Goal: Task Accomplishment & Management: Complete application form

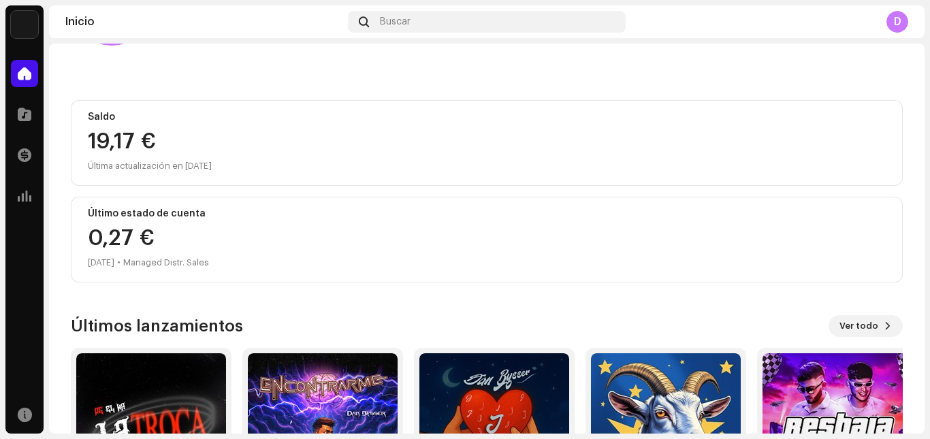
scroll to position [182, 0]
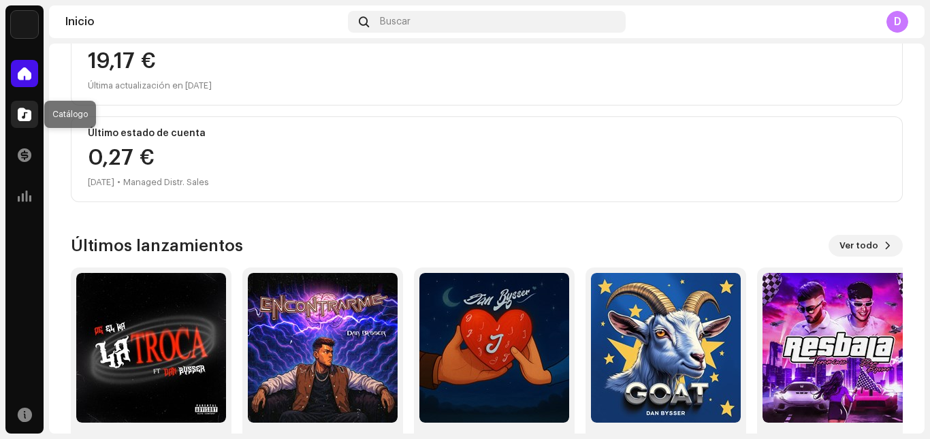
click at [25, 103] on div at bounding box center [24, 114] width 27 height 27
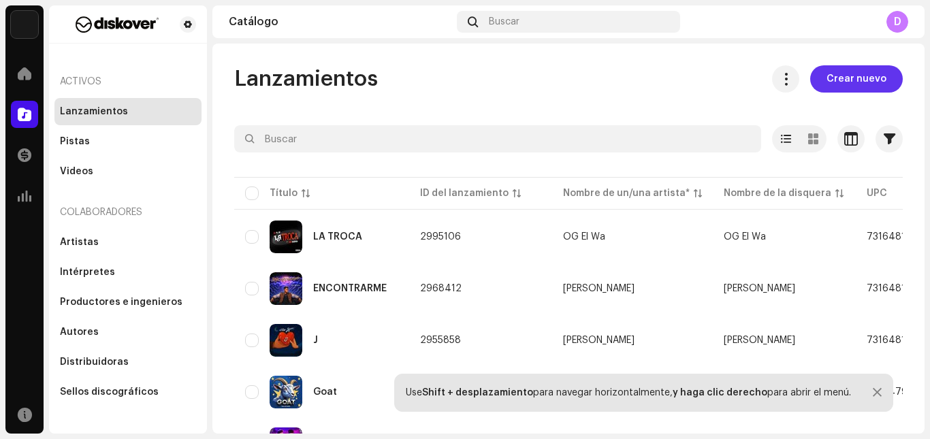
click at [856, 81] on span "Crear nuevo" at bounding box center [856, 78] width 60 height 27
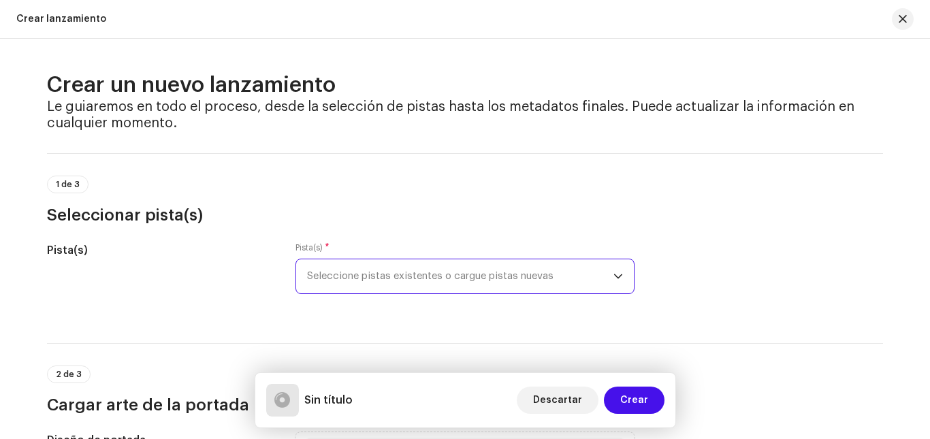
click at [344, 267] on span "Seleccione pistas existentes o cargue pistas nuevas" at bounding box center [460, 276] width 306 height 34
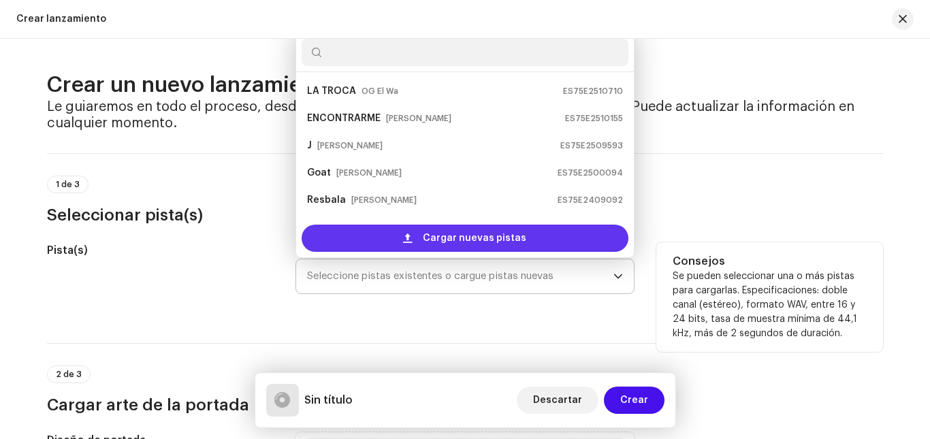
click at [487, 244] on span "Cargar nuevas pistas" at bounding box center [474, 238] width 103 height 27
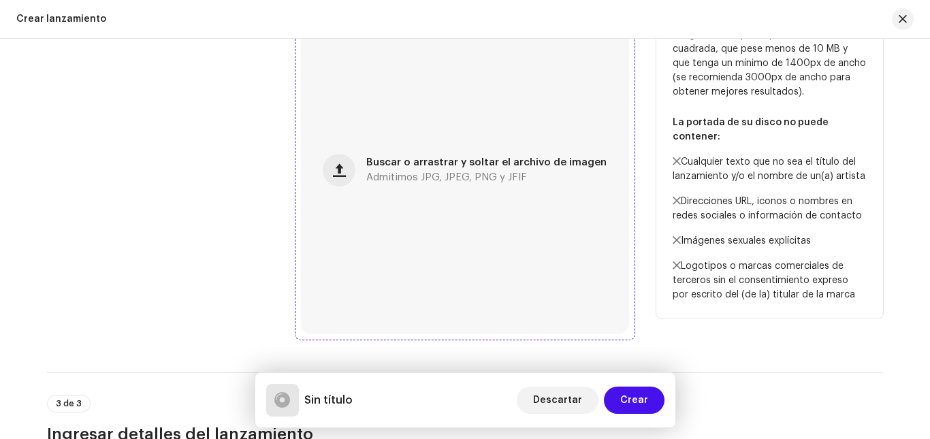
scroll to position [545, 0]
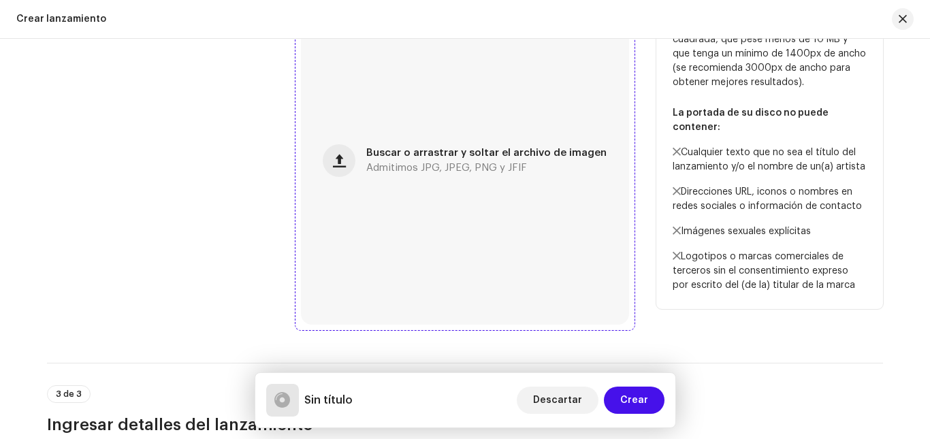
click at [424, 184] on div "Buscar o arrastrar y soltar el archivo de imagen Admitimos JPG, JPEG, PNG y JFIF" at bounding box center [465, 161] width 328 height 328
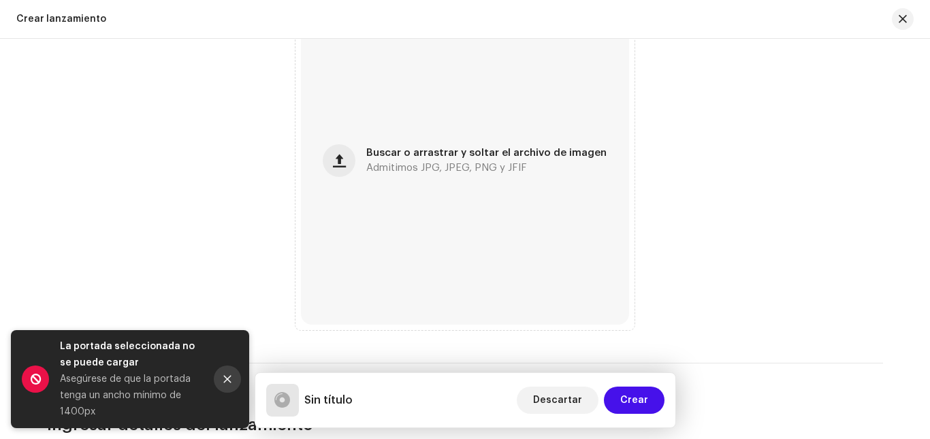
click at [230, 381] on icon "Close" at bounding box center [228, 379] width 10 height 10
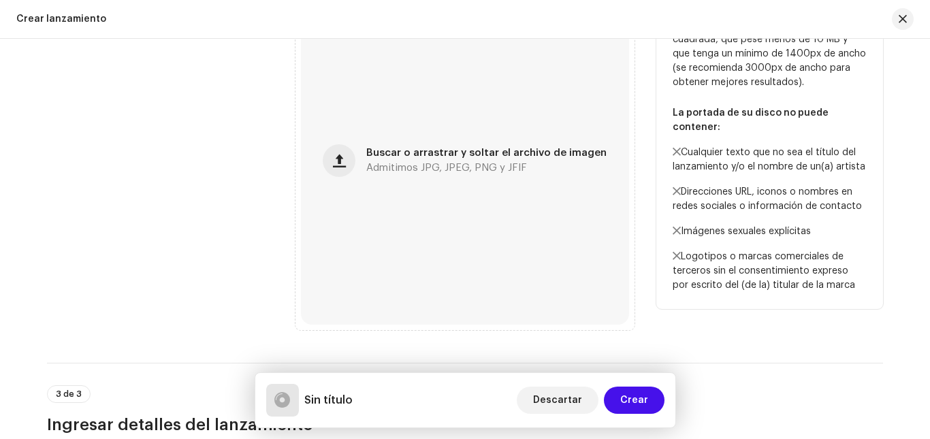
drag, startPoint x: 427, startPoint y: 214, endPoint x: 227, endPoint y: 152, distance: 208.9
click at [227, 152] on div "Diseño de portada" at bounding box center [160, 160] width 227 height 339
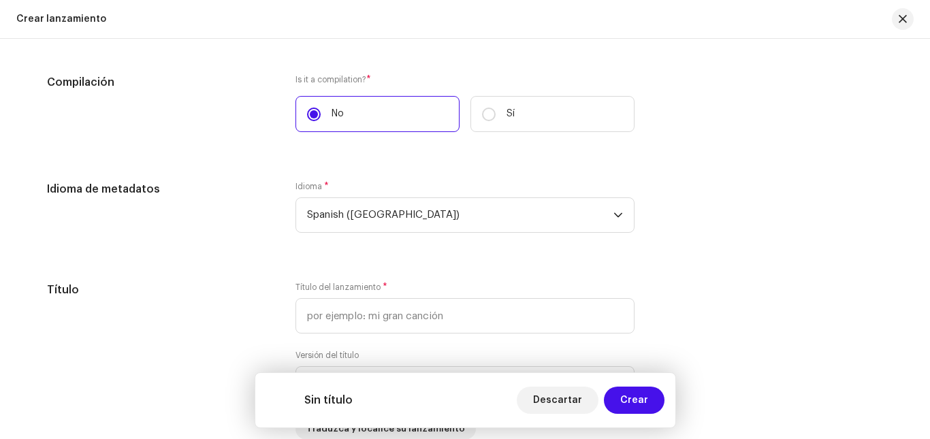
scroll to position [999, 0]
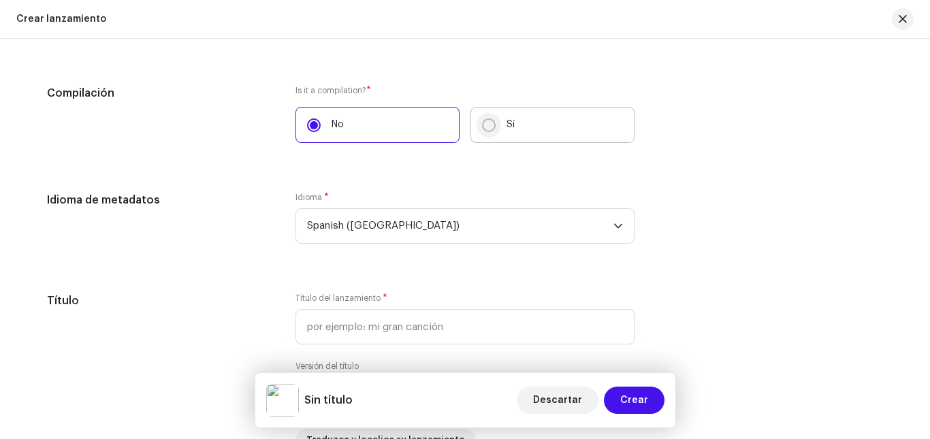
click at [485, 128] on input "Sí" at bounding box center [489, 125] width 14 height 14
radio input "true"
click at [321, 128] on label "No" at bounding box center [377, 125] width 164 height 36
click at [321, 128] on input "No" at bounding box center [314, 125] width 14 height 14
radio input "true"
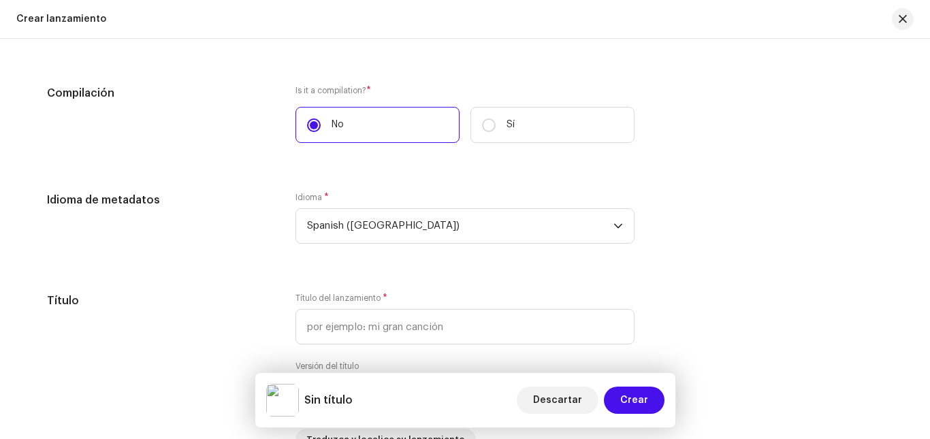
click at [334, 96] on div "Is it a compilation? * No Sí" at bounding box center [464, 114] width 339 height 58
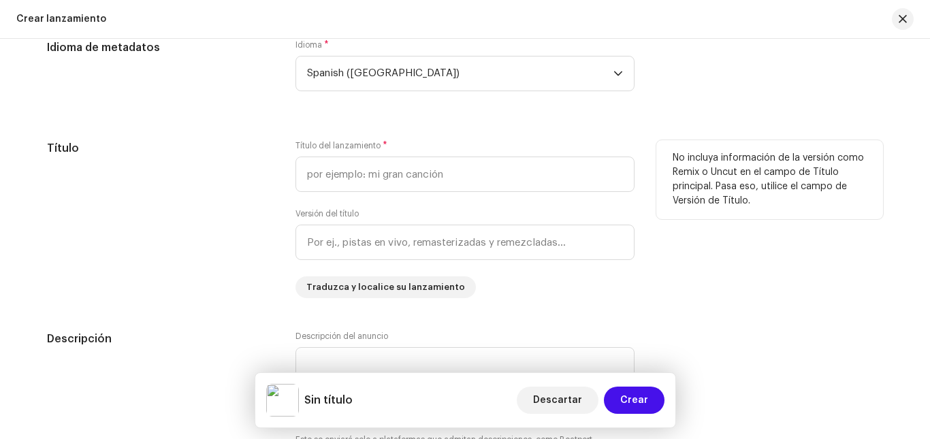
scroll to position [1157, 0]
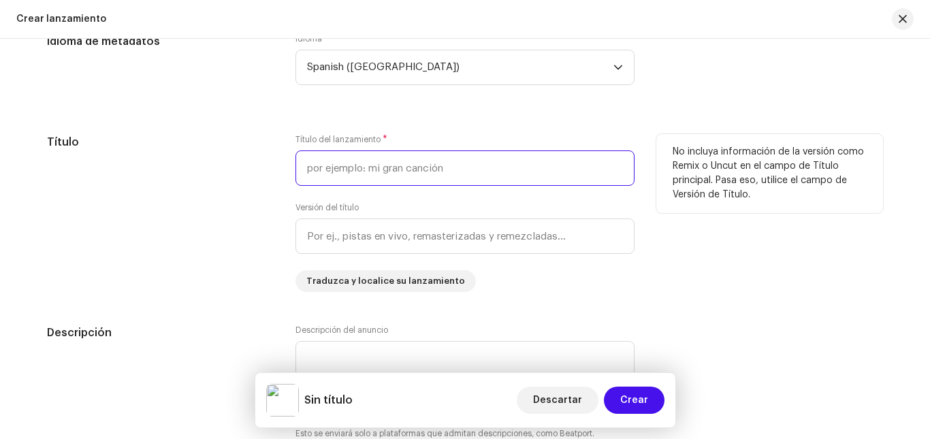
click at [402, 164] on input "text" at bounding box center [464, 167] width 339 height 35
click at [351, 172] on input "text" at bounding box center [464, 167] width 339 height 35
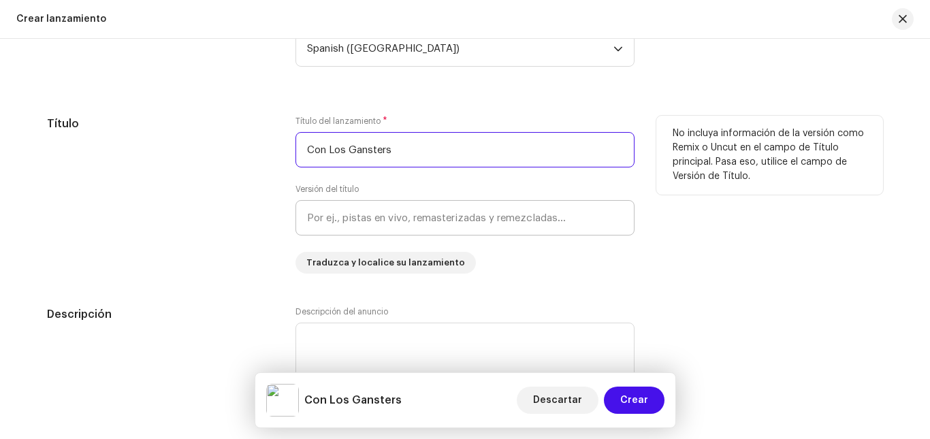
scroll to position [1180, 0]
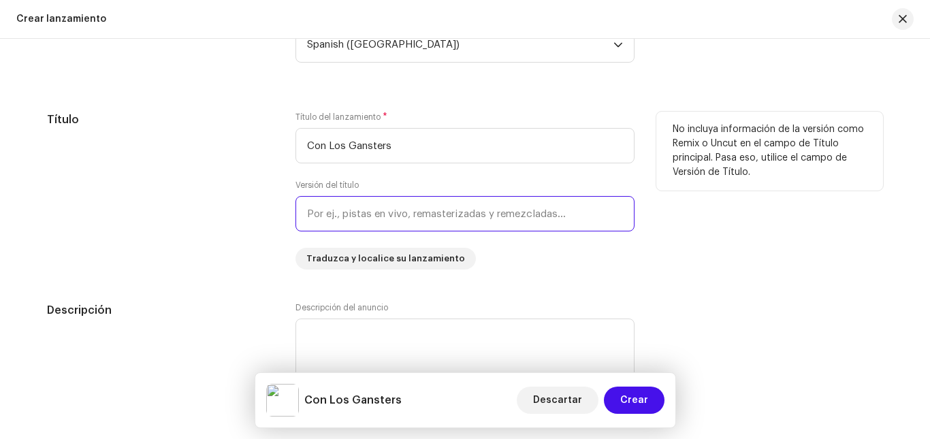
type input "Con Los Gansters"
click at [345, 215] on input "text" at bounding box center [464, 213] width 339 height 35
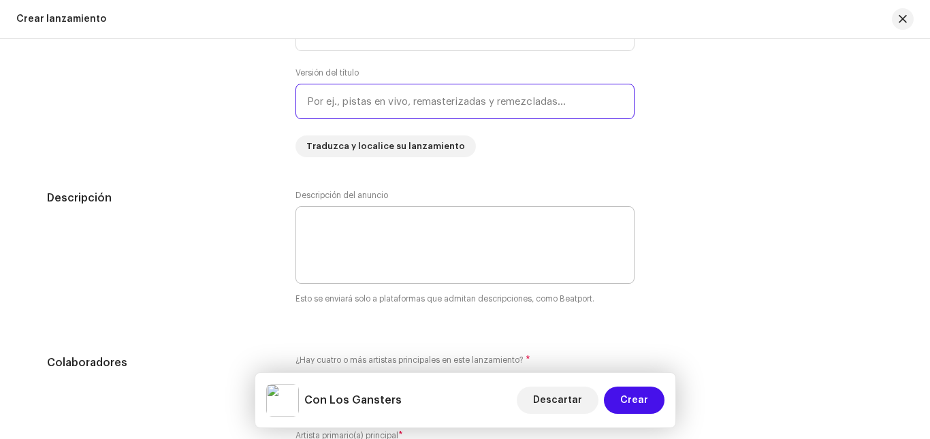
scroll to position [1316, 0]
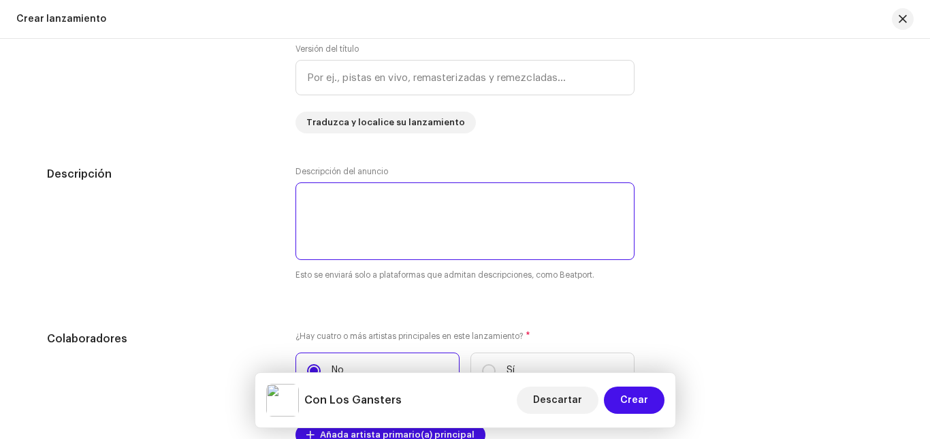
click at [381, 214] on textarea at bounding box center [464, 221] width 339 height 78
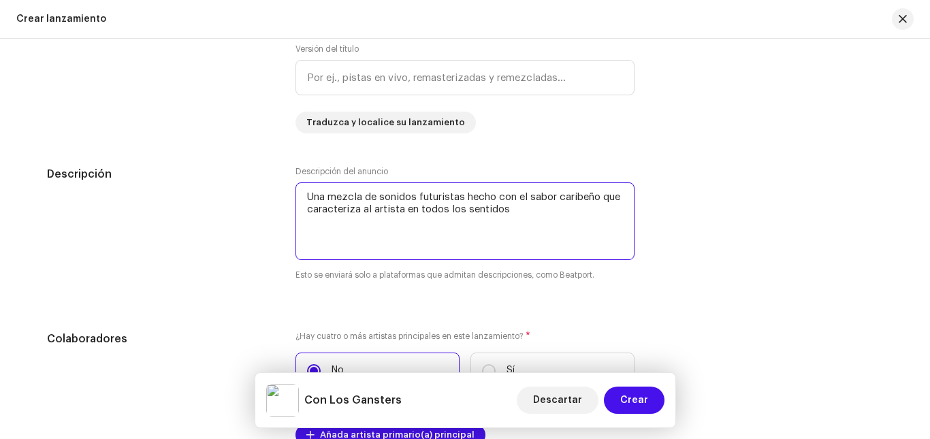
click at [466, 197] on textarea at bounding box center [464, 221] width 339 height 78
drag, startPoint x: 407, startPoint y: 206, endPoint x: 307, endPoint y: 210, distance: 100.2
click at [307, 210] on textarea at bounding box center [464, 221] width 339 height 78
click at [376, 208] on textarea at bounding box center [464, 221] width 339 height 78
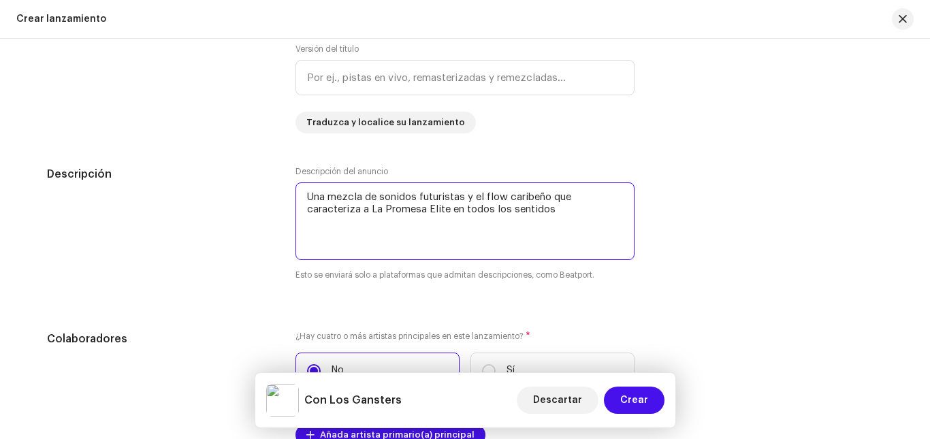
click at [552, 209] on textarea at bounding box center [464, 221] width 339 height 78
click at [462, 225] on textarea at bounding box center [464, 221] width 339 height 78
click at [476, 219] on textarea at bounding box center [464, 221] width 339 height 78
click at [523, 233] on textarea at bounding box center [464, 221] width 339 height 78
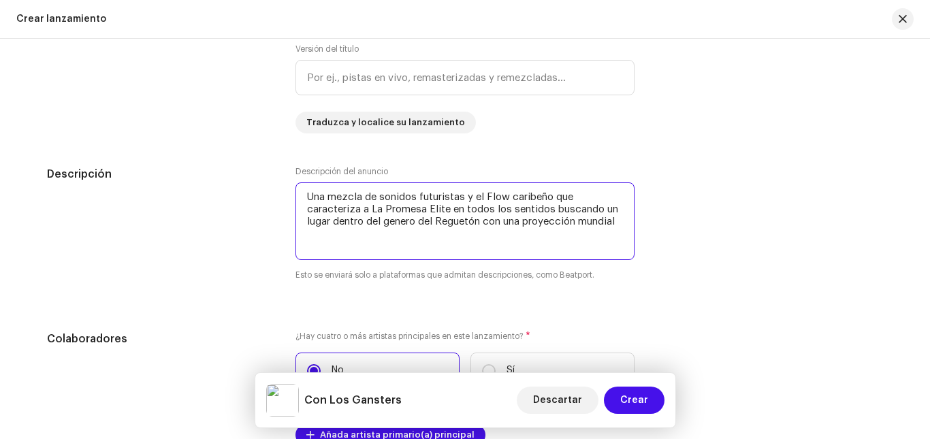
type textarea "Una mezcla de sonidos futuristas y el Flow caribeño que caracteriza a La Promes…"
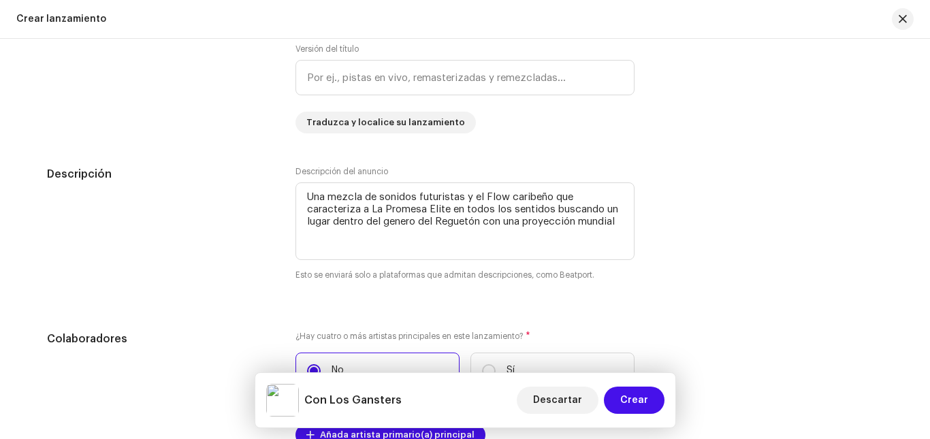
click at [221, 268] on div "Descripción" at bounding box center [160, 232] width 227 height 132
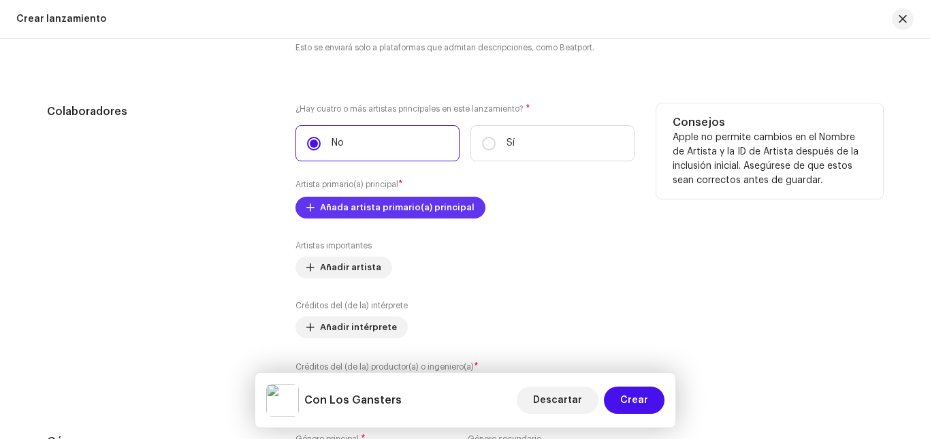
scroll to position [1588, 0]
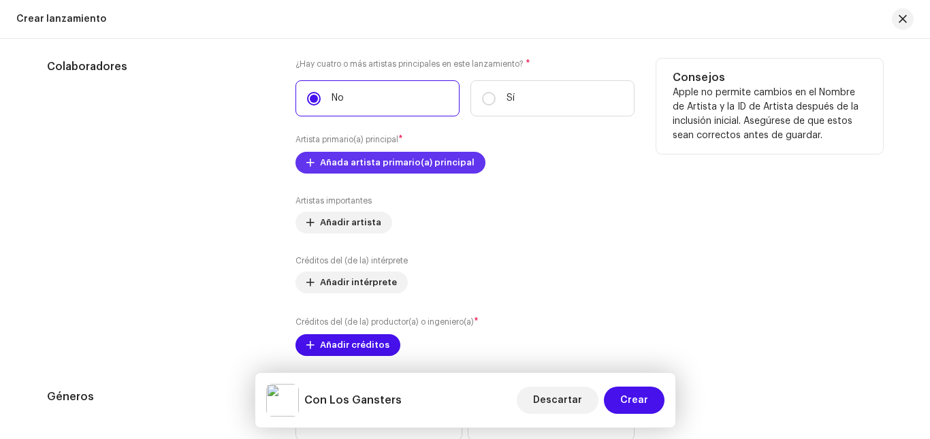
click at [389, 167] on span "Añada artista primario(a) principal" at bounding box center [397, 162] width 155 height 27
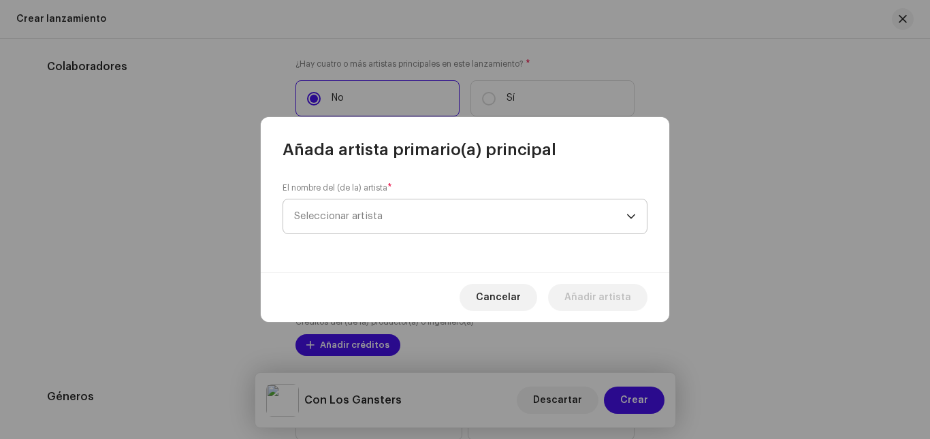
click at [366, 212] on span "Seleccionar artista" at bounding box center [338, 216] width 88 height 10
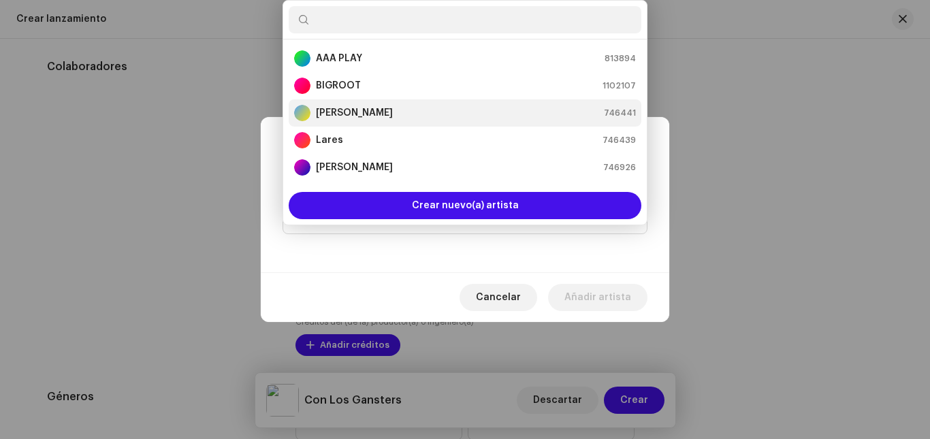
scroll to position [22, 0]
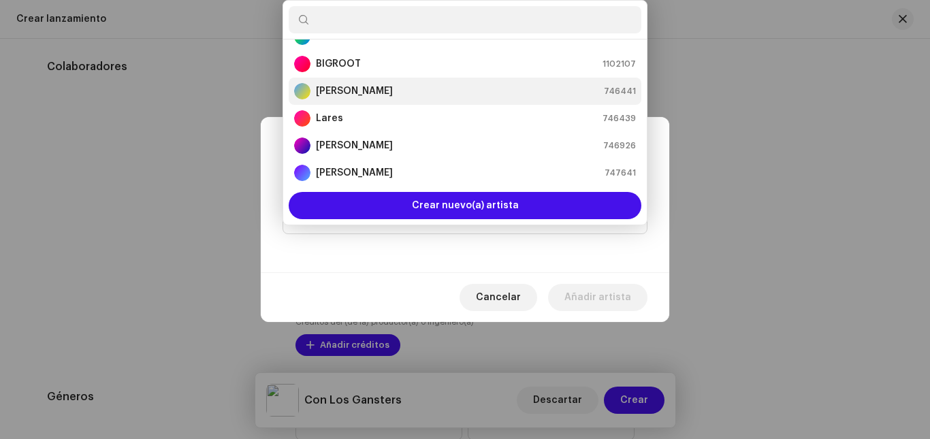
click at [366, 95] on div "[PERSON_NAME] 746441" at bounding box center [465, 91] width 342 height 16
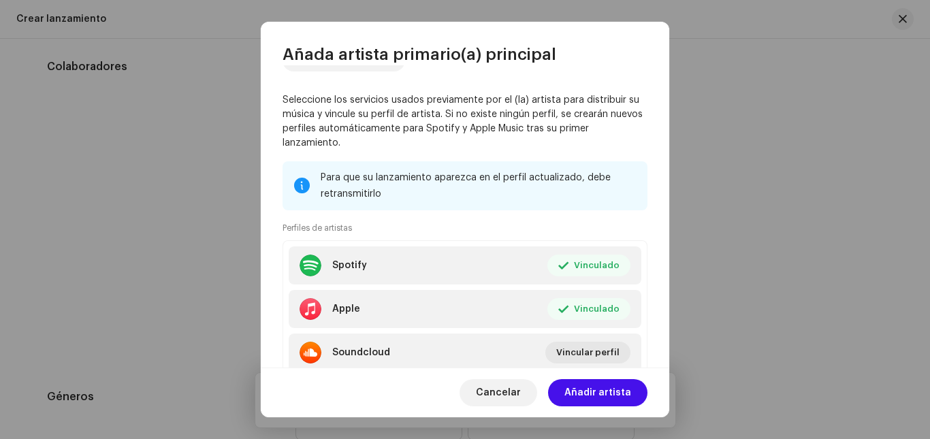
scroll to position [114, 0]
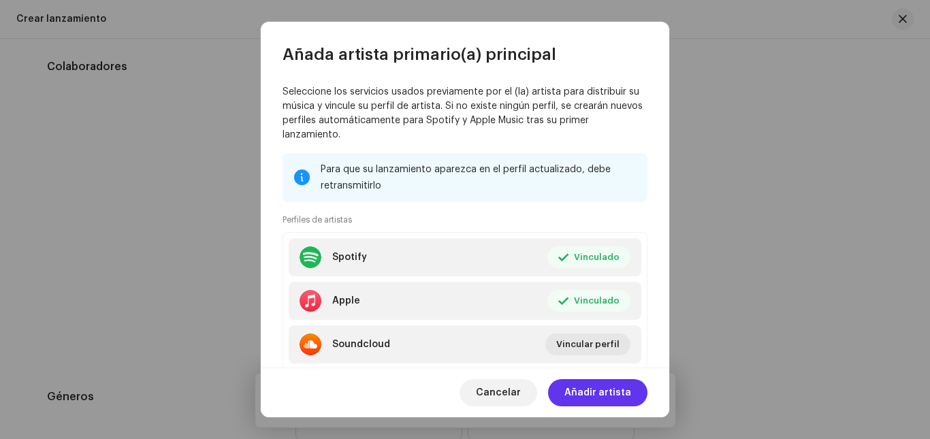
click at [605, 398] on span "Añadir artista" at bounding box center [597, 392] width 67 height 27
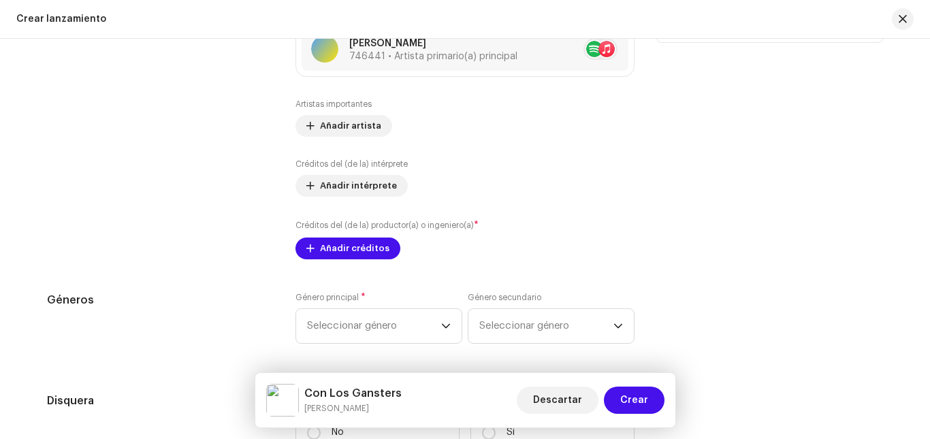
scroll to position [1748, 0]
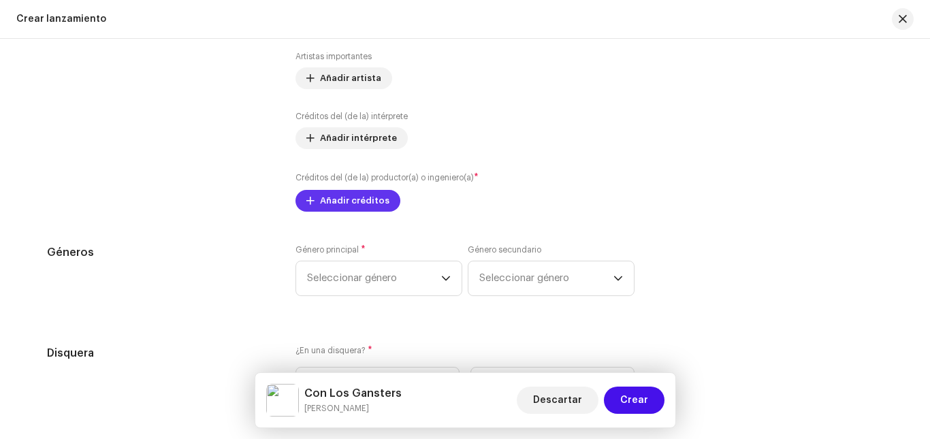
click at [323, 199] on span "Añadir créditos" at bounding box center [354, 200] width 69 height 27
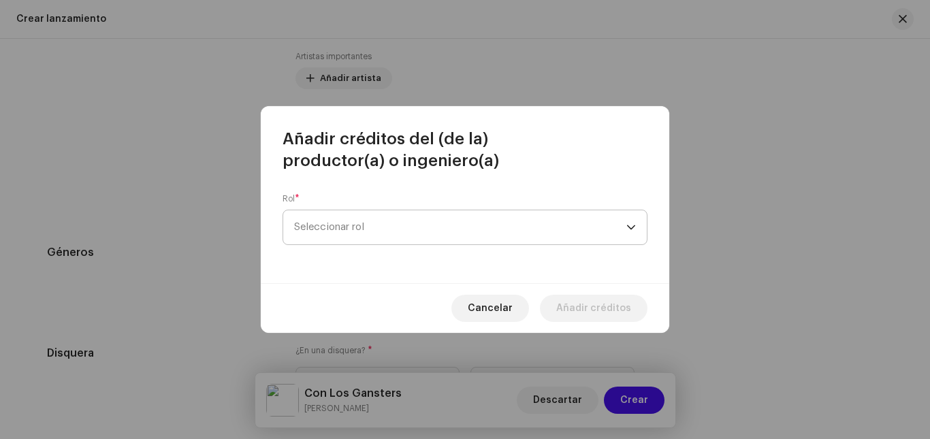
click at [334, 219] on span "Seleccionar rol" at bounding box center [460, 227] width 332 height 34
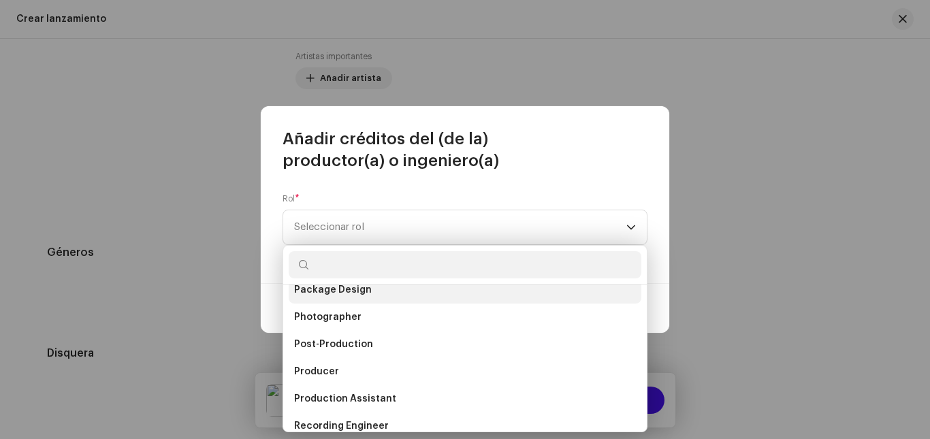
scroll to position [522, 0]
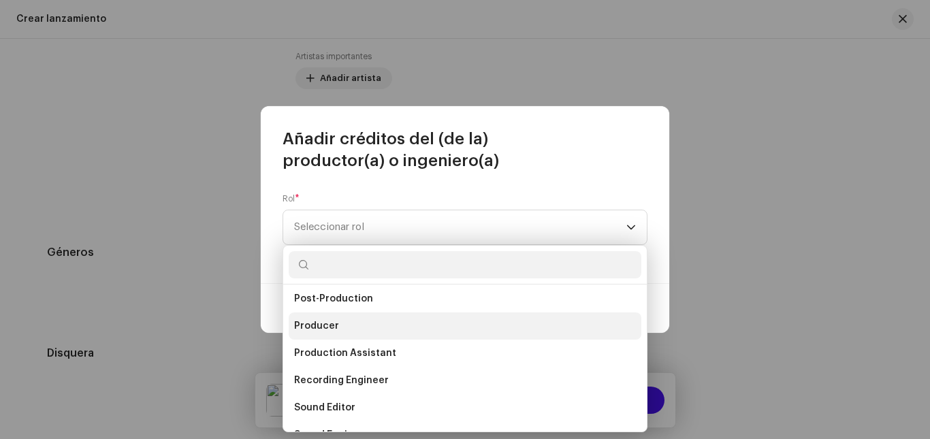
click at [380, 329] on li "Producer" at bounding box center [465, 325] width 353 height 27
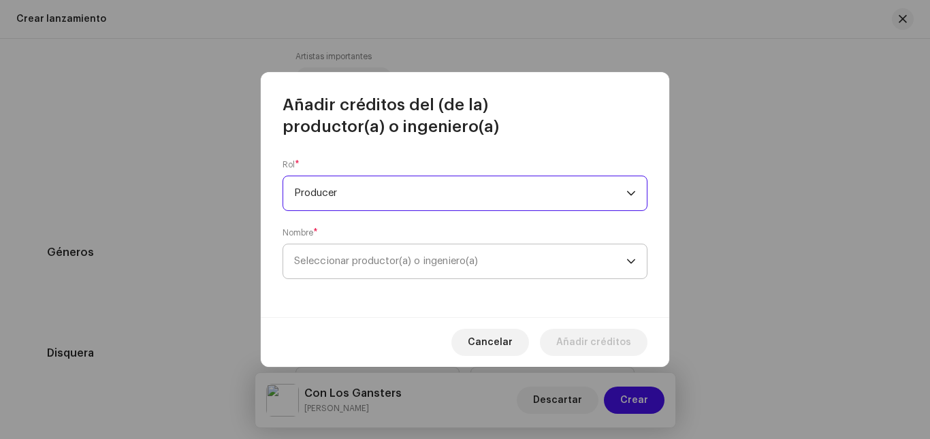
click at [379, 267] on span "Seleccionar productor(a) o ingeniero(a)" at bounding box center [460, 261] width 332 height 34
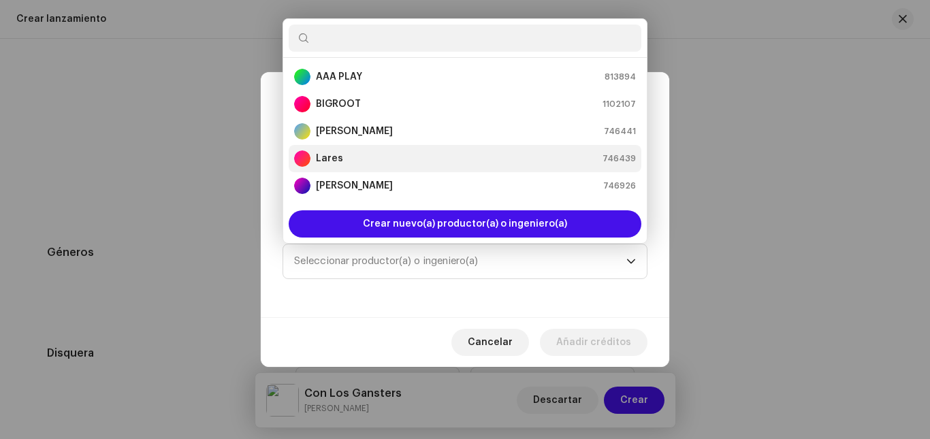
scroll to position [22, 0]
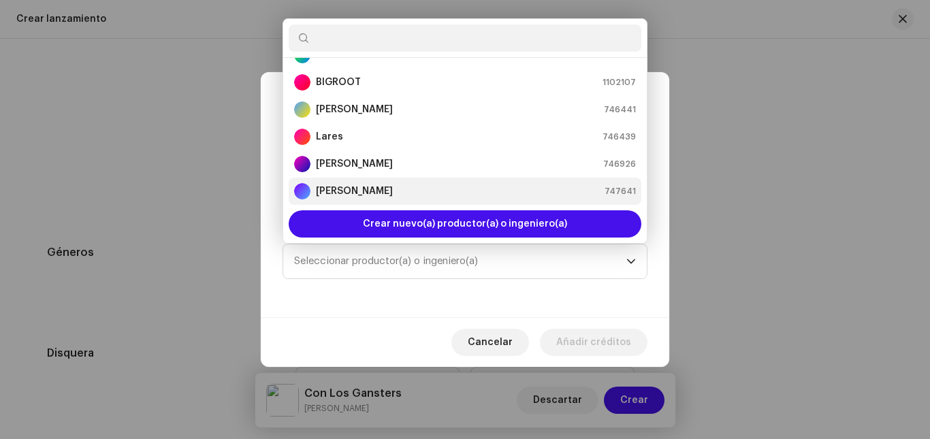
click at [383, 186] on strong "[PERSON_NAME]" at bounding box center [354, 191] width 77 height 14
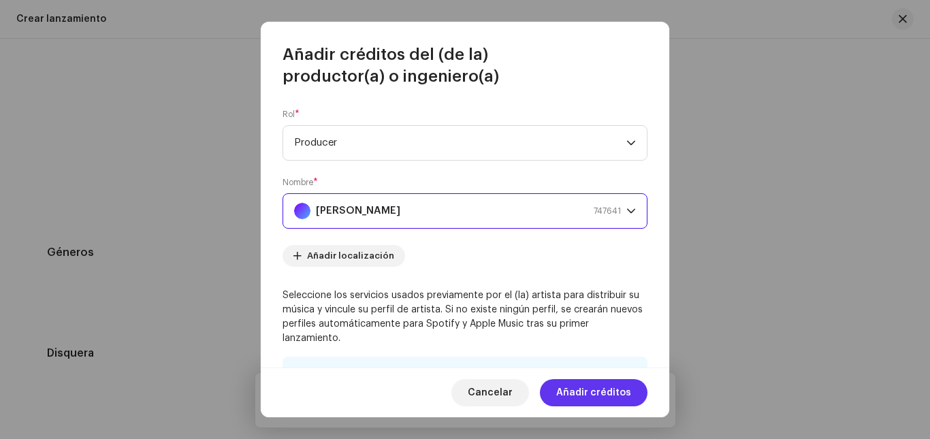
click at [613, 396] on span "Añadir créditos" at bounding box center [593, 392] width 75 height 27
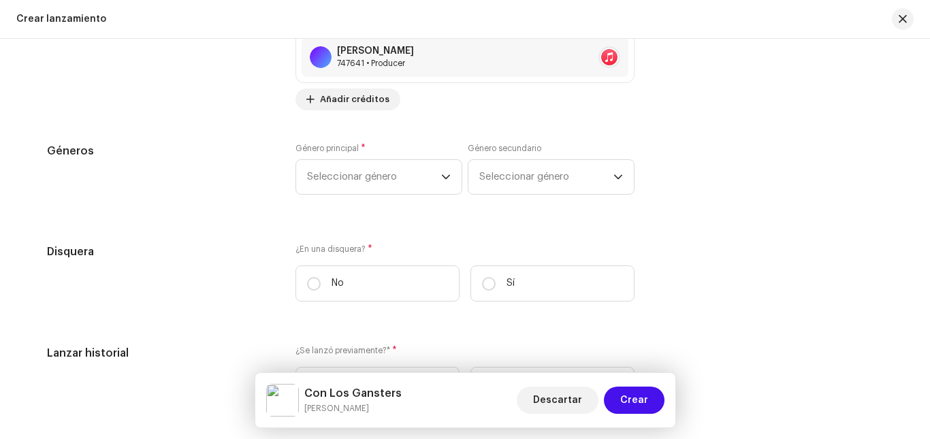
scroll to position [1929, 0]
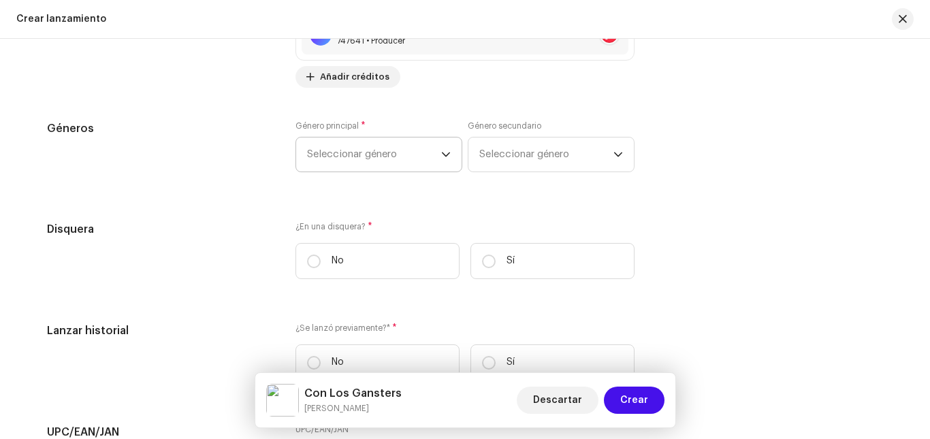
click at [372, 151] on span "Seleccionar género" at bounding box center [374, 155] width 134 height 34
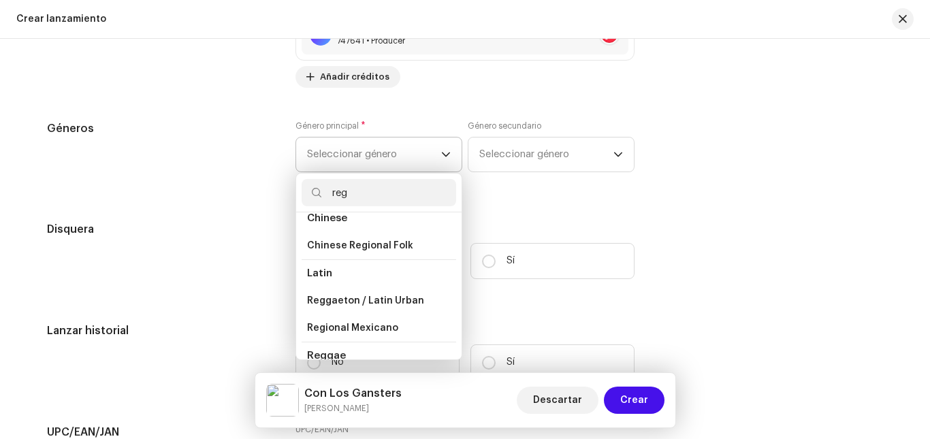
scroll to position [91, 0]
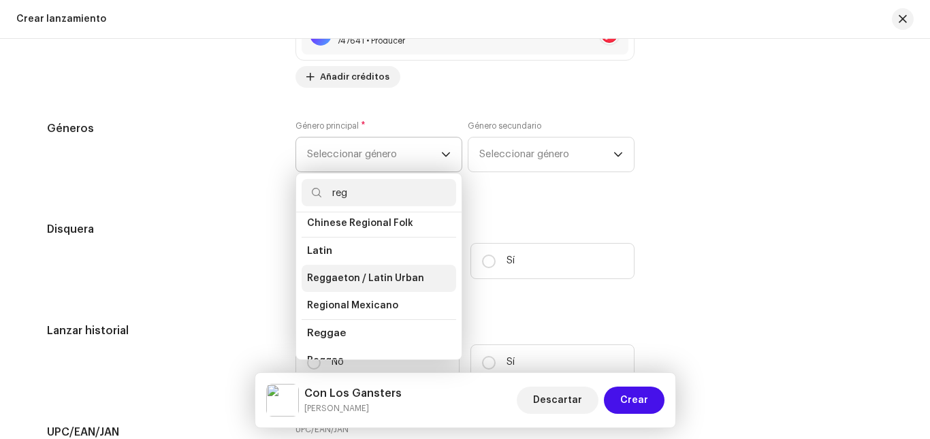
type input "reg"
click at [379, 282] on span "Reggaeton / Latin Urban" at bounding box center [365, 279] width 117 height 14
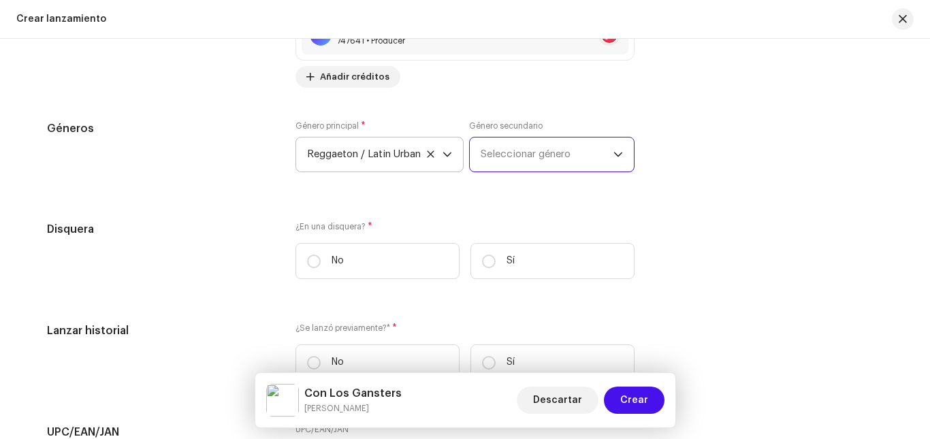
click at [532, 149] on span "Seleccionar género" at bounding box center [547, 155] width 133 height 34
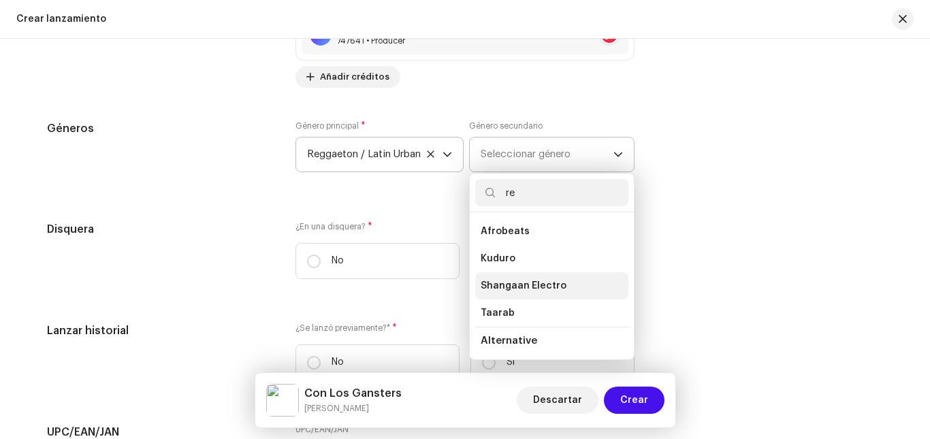
scroll to position [246, 0]
type input "reg"
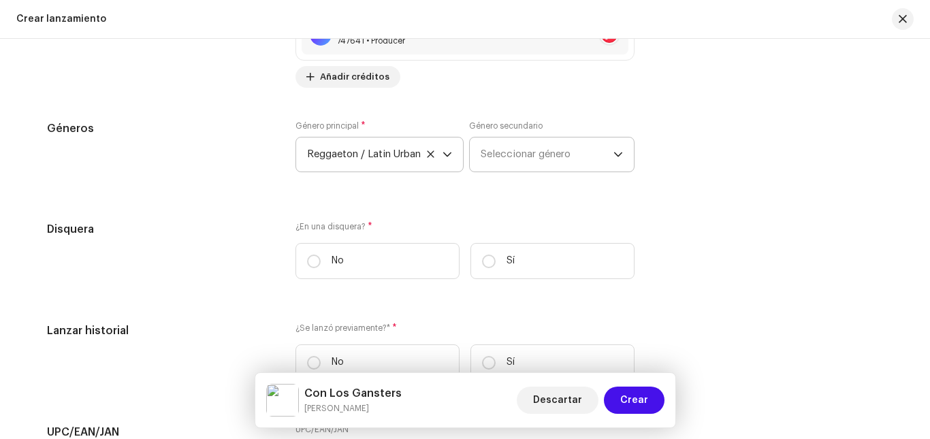
scroll to position [1952, 0]
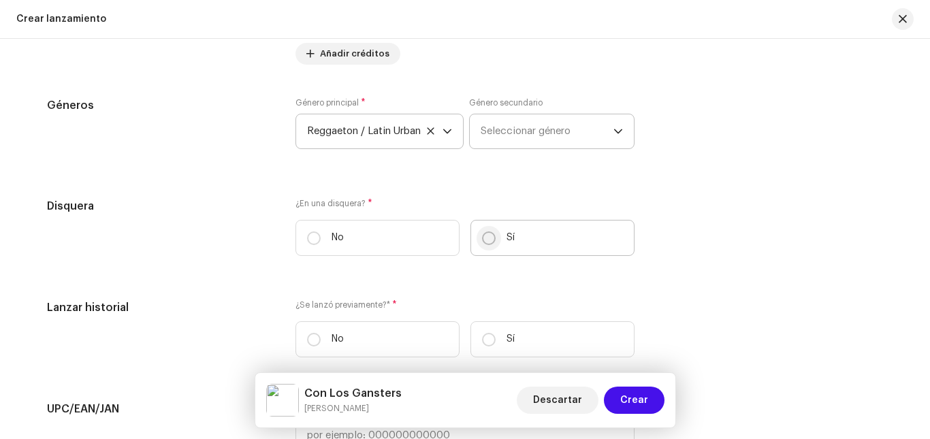
click at [487, 238] on input "Sí" at bounding box center [489, 238] width 14 height 14
radio input "true"
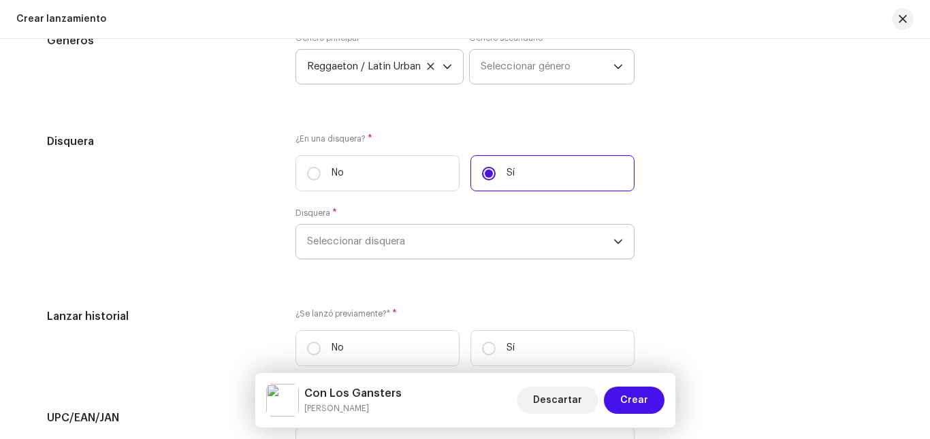
scroll to position [2020, 0]
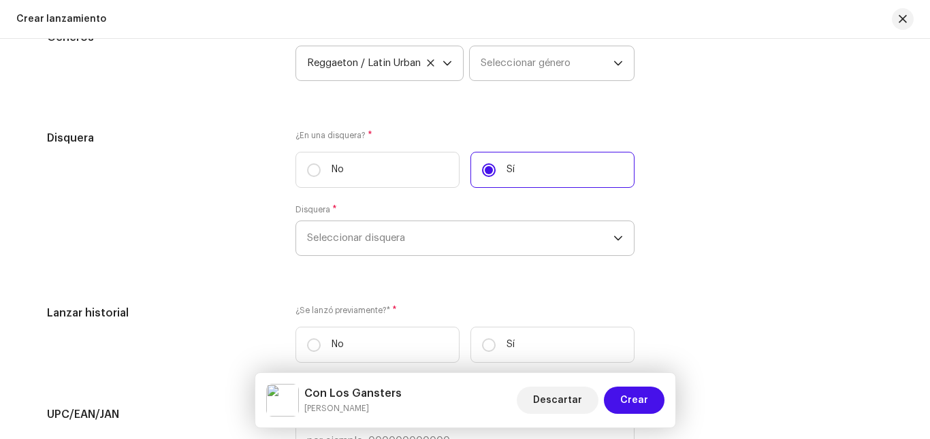
click at [349, 231] on span "Seleccionar disquera" at bounding box center [460, 238] width 306 height 34
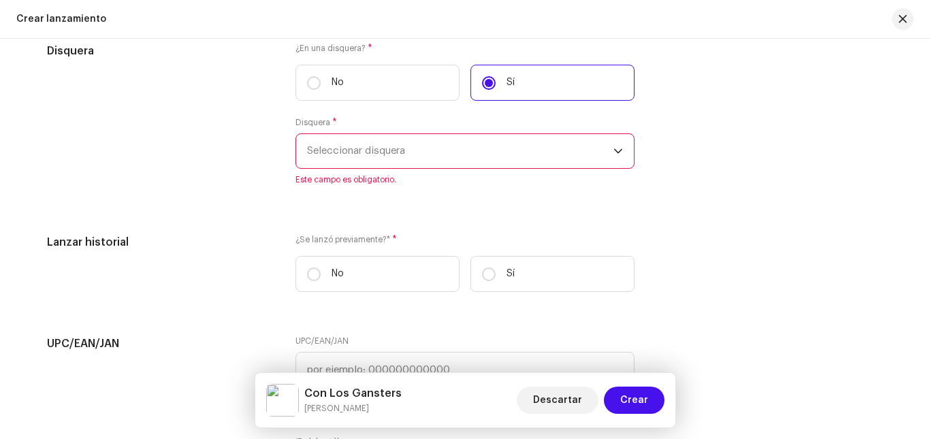
scroll to position [2110, 0]
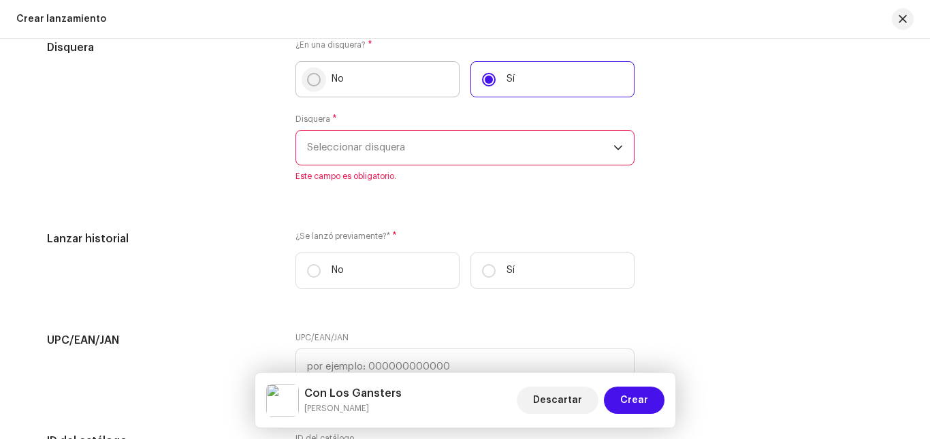
click at [315, 84] on label "No" at bounding box center [377, 79] width 164 height 36
click at [315, 84] on input "No" at bounding box center [314, 80] width 14 height 14
radio input "true"
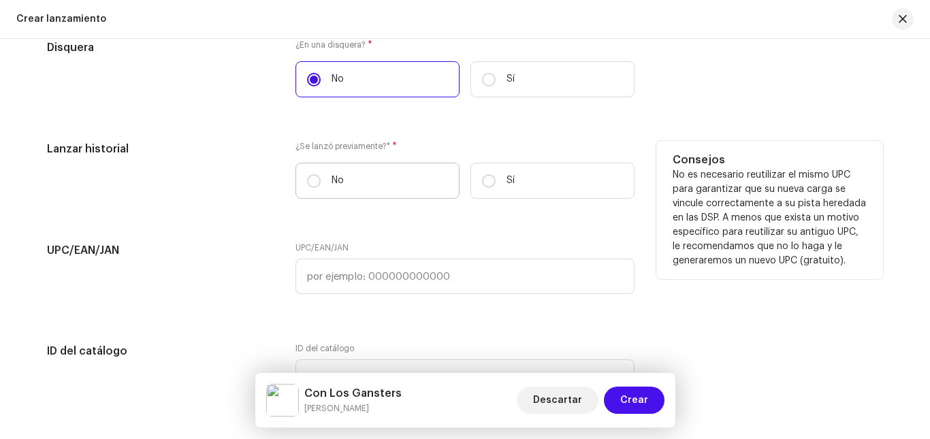
click at [319, 189] on label "No" at bounding box center [377, 181] width 164 height 36
click at [319, 188] on input "No" at bounding box center [314, 181] width 14 height 14
radio input "true"
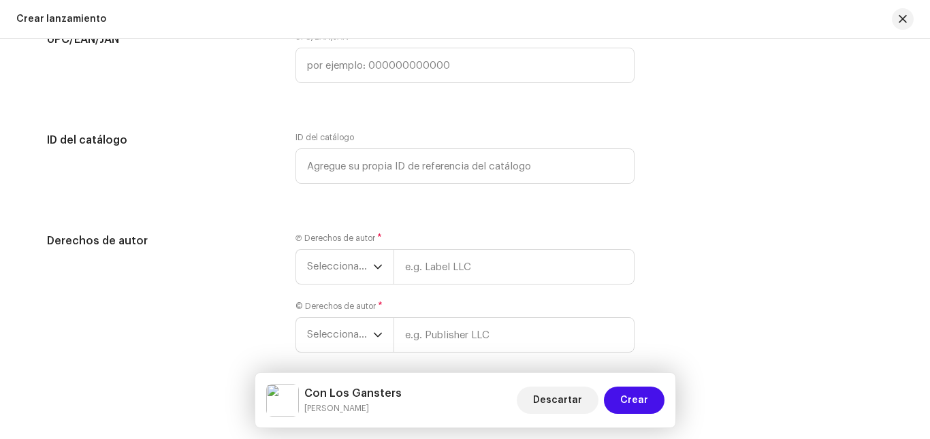
scroll to position [2382, 0]
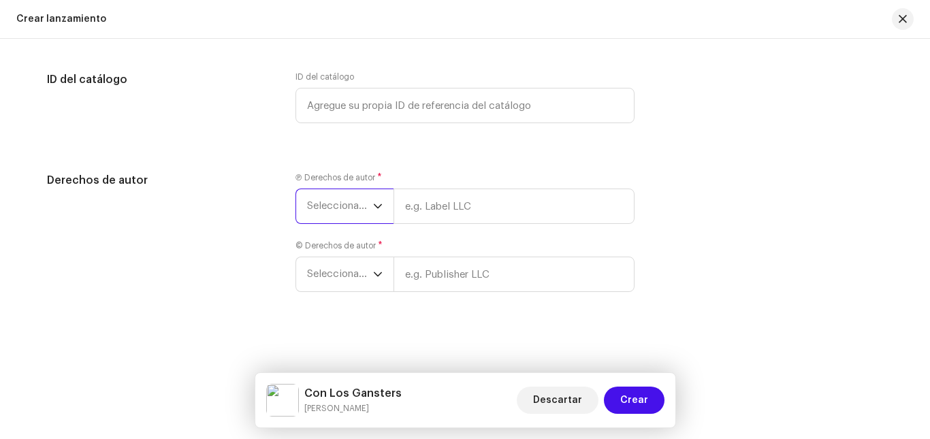
click at [367, 197] on span "Seleccionar año" at bounding box center [340, 206] width 66 height 34
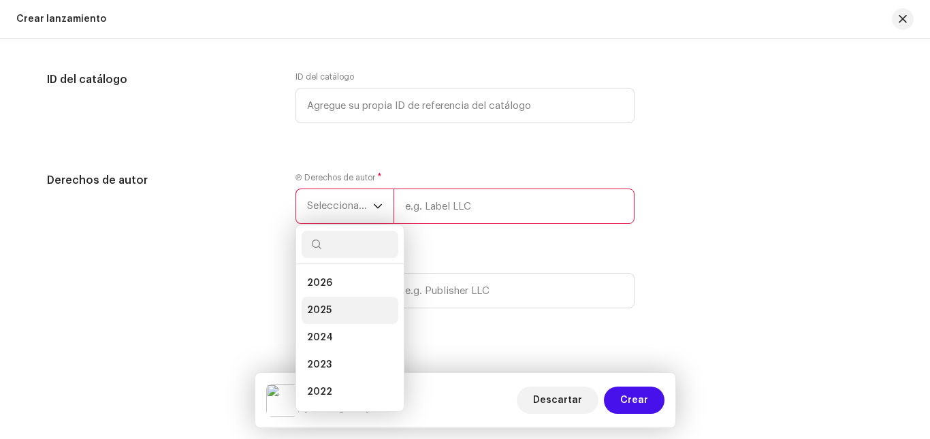
click at [334, 304] on li "2025" at bounding box center [350, 310] width 97 height 27
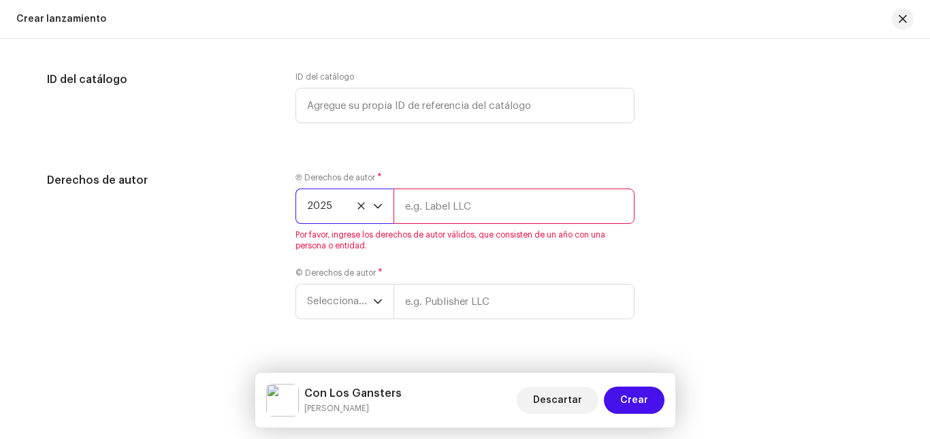
click at [448, 223] on input "text" at bounding box center [513, 206] width 241 height 35
type input "ELITE IN DA HOUSE."
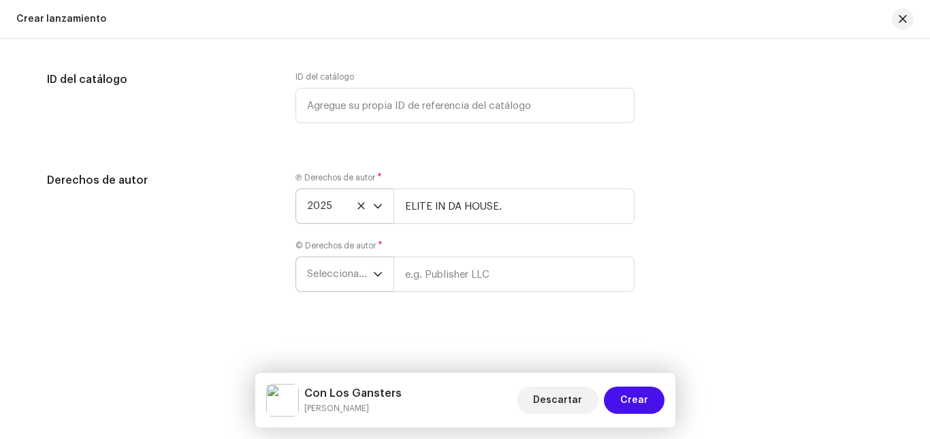
click at [363, 276] on span "Seleccionar año" at bounding box center [340, 274] width 66 height 34
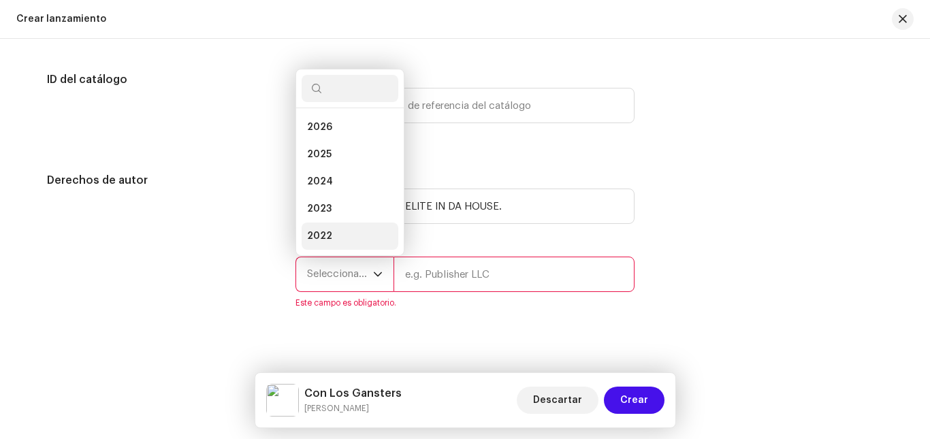
scroll to position [22, 0]
click at [344, 135] on li "2025" at bounding box center [350, 132] width 97 height 27
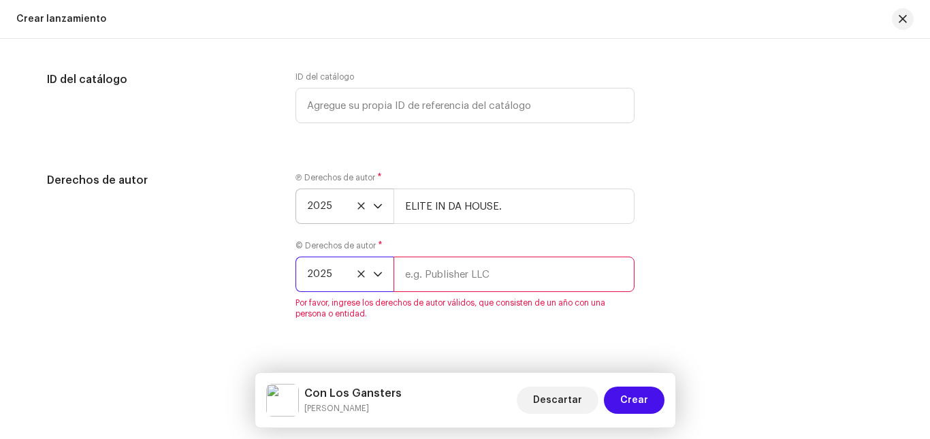
click at [451, 280] on input "text" at bounding box center [513, 274] width 241 height 35
type input "ELITE IN DA HOUSE."
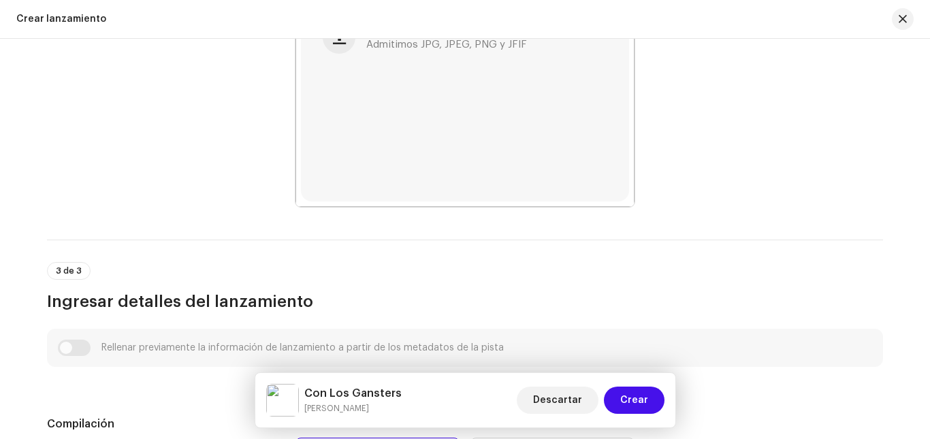
scroll to position [658, 0]
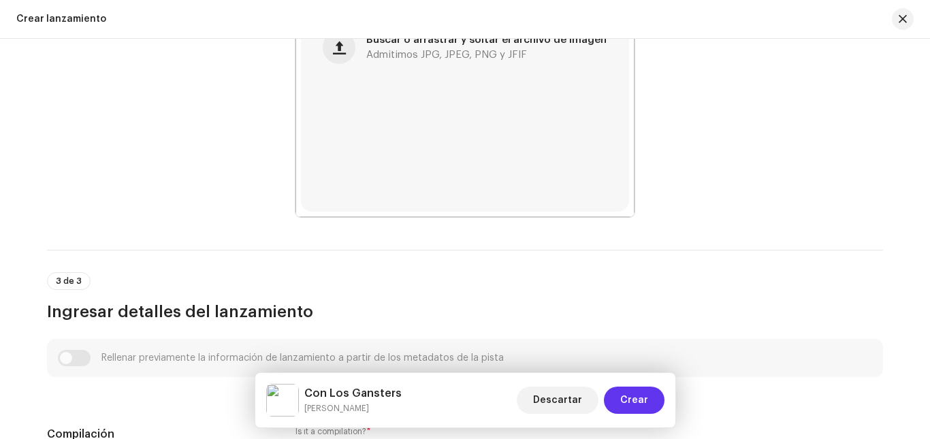
click at [641, 395] on span "Crear" at bounding box center [634, 400] width 28 height 27
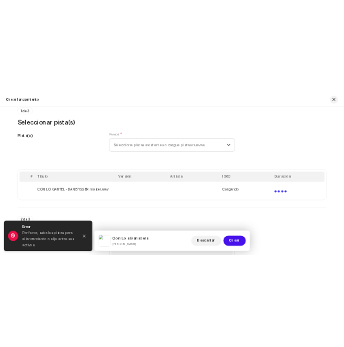
scroll to position [135, 0]
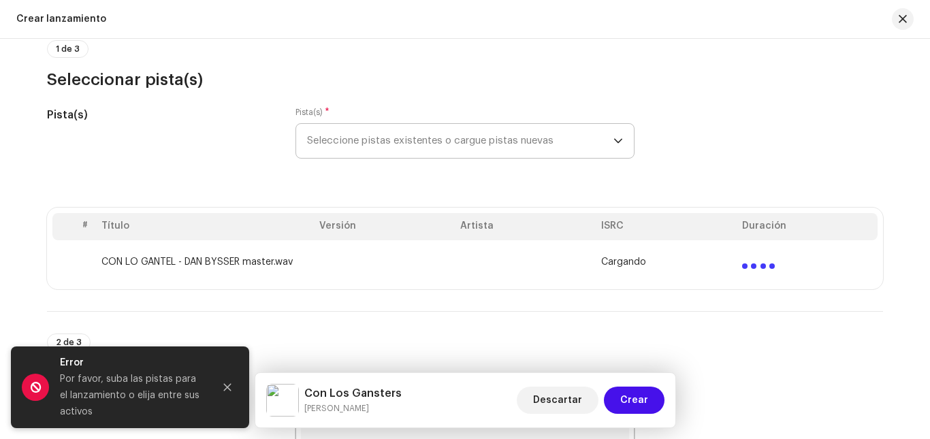
click at [234, 390] on button "Close" at bounding box center [227, 387] width 27 height 27
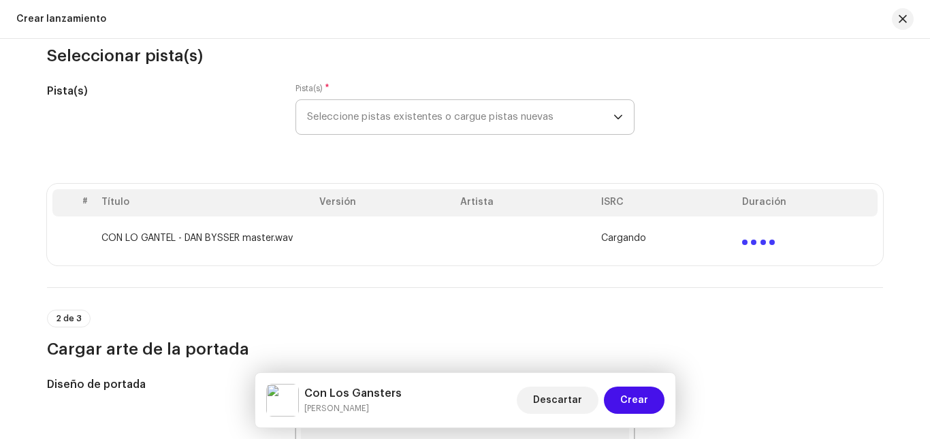
scroll to position [158, 0]
click at [416, 125] on span "Seleccione pistas existentes o cargue pistas nuevas" at bounding box center [460, 118] width 306 height 34
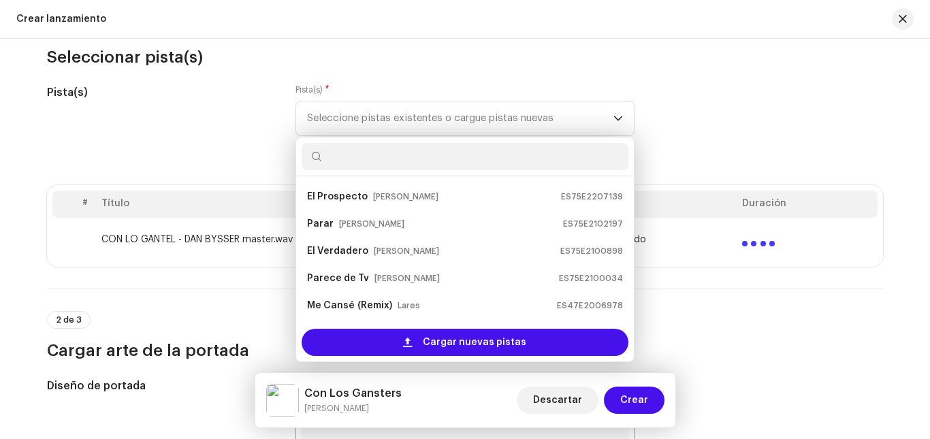
scroll to position [218, 0]
click at [719, 304] on div "2 de 3 Cargar arte de la portada" at bounding box center [465, 325] width 836 height 73
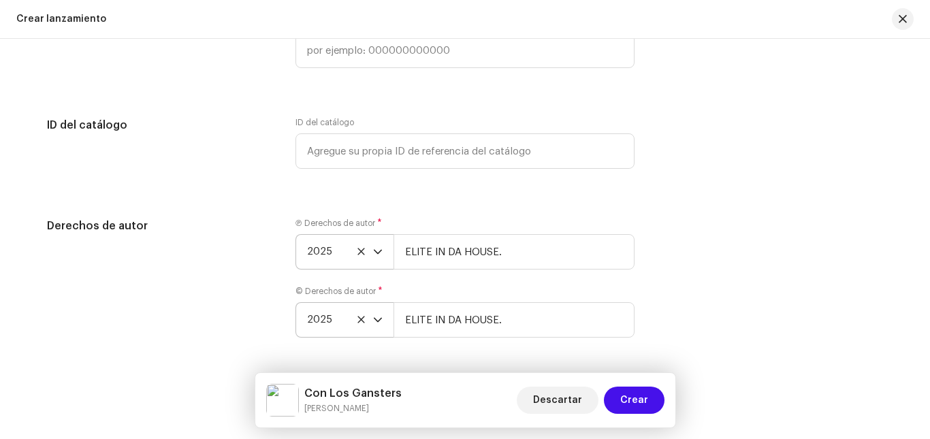
scroll to position [2382, 0]
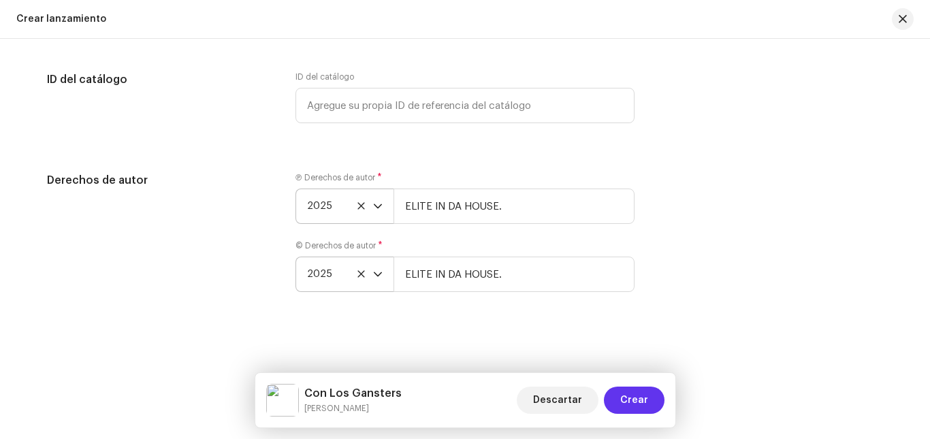
click at [641, 389] on span "Crear" at bounding box center [634, 400] width 28 height 27
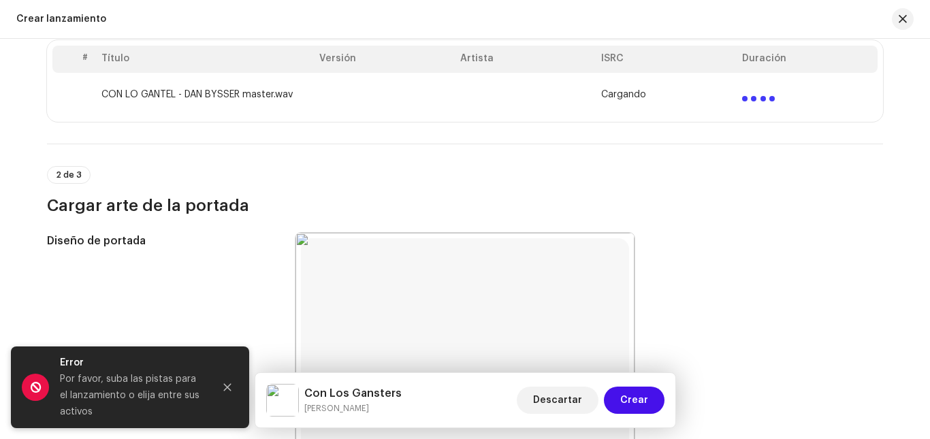
scroll to position [261, 0]
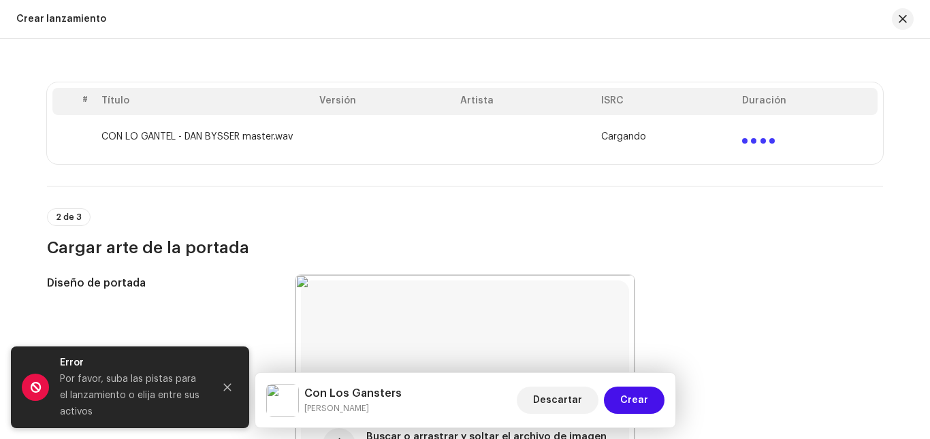
click at [756, 134] on div at bounding box center [758, 135] width 33 height 16
click at [227, 383] on icon "Close" at bounding box center [228, 388] width 10 height 10
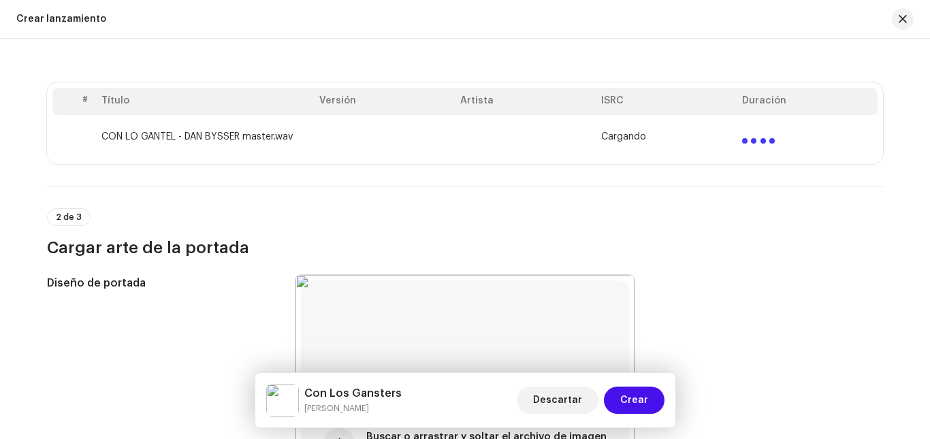
click at [319, 402] on small "[PERSON_NAME]" at bounding box center [352, 409] width 97 height 14
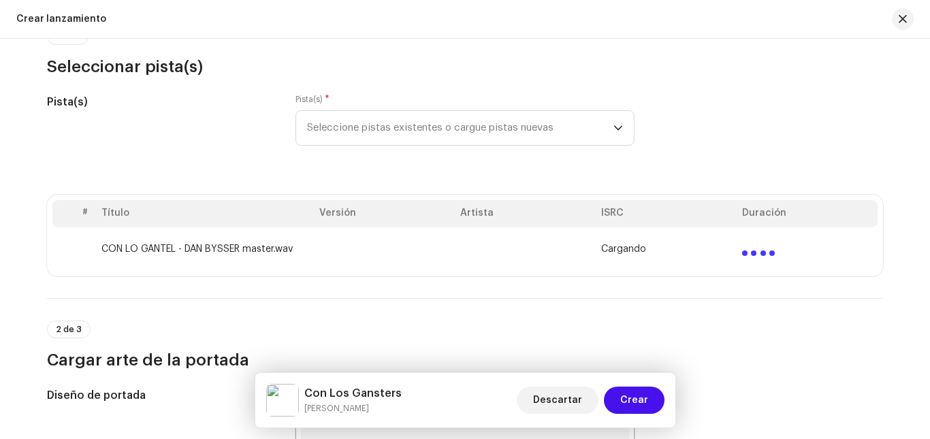
scroll to position [147, 0]
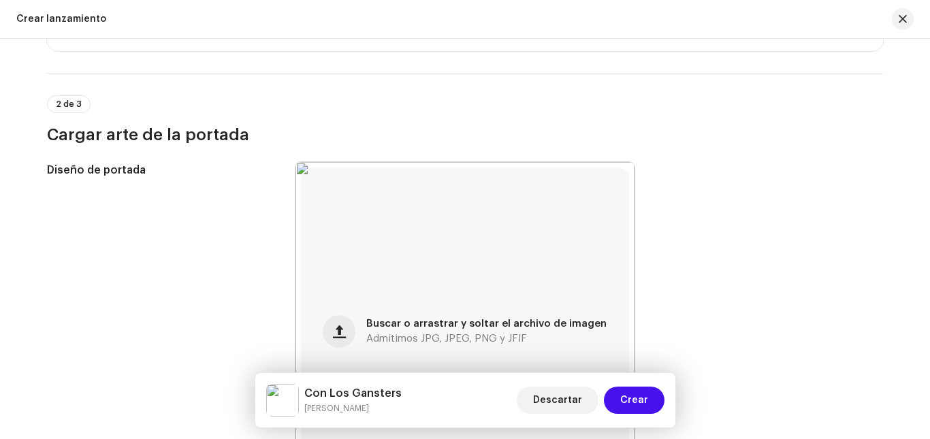
scroll to position [306, 0]
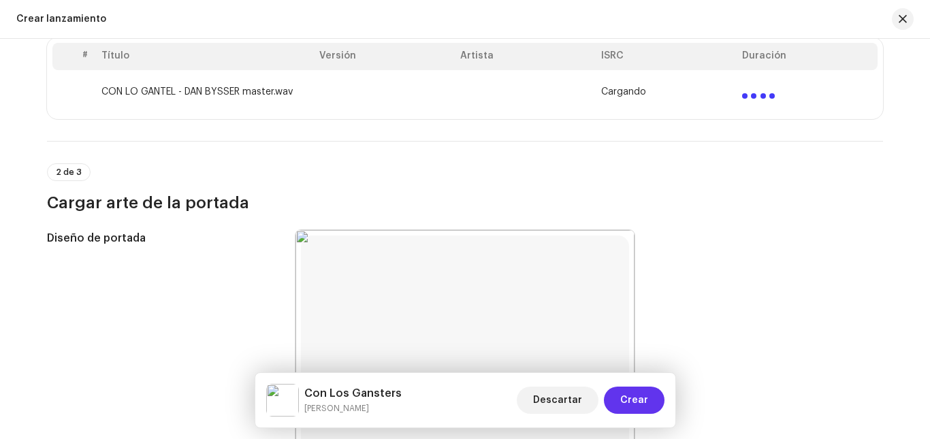
click at [629, 411] on span "Crear" at bounding box center [634, 400] width 28 height 27
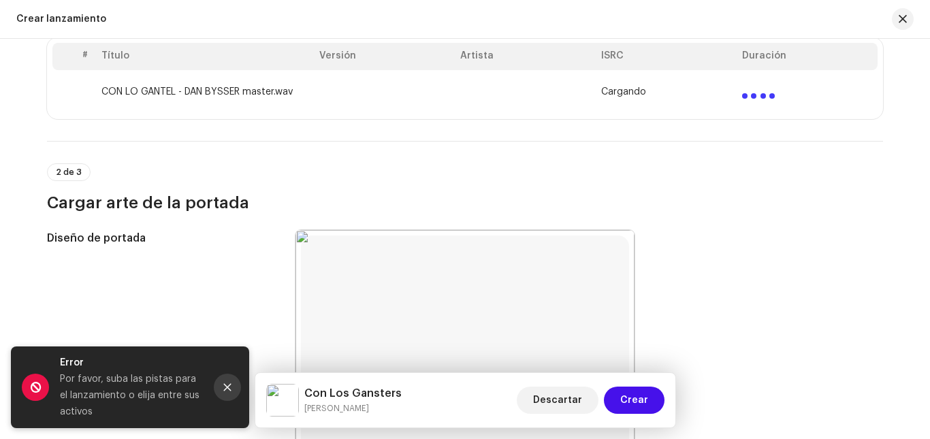
click at [224, 385] on icon "Close" at bounding box center [227, 387] width 7 height 7
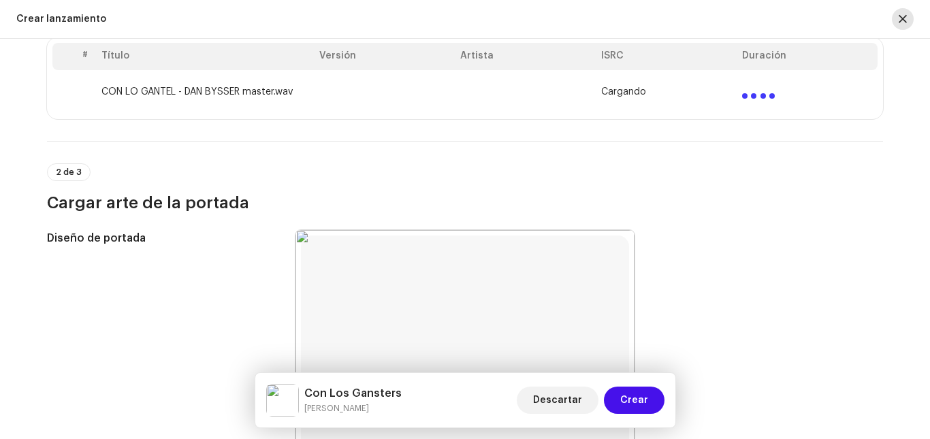
click at [899, 12] on button "button" at bounding box center [903, 19] width 22 height 22
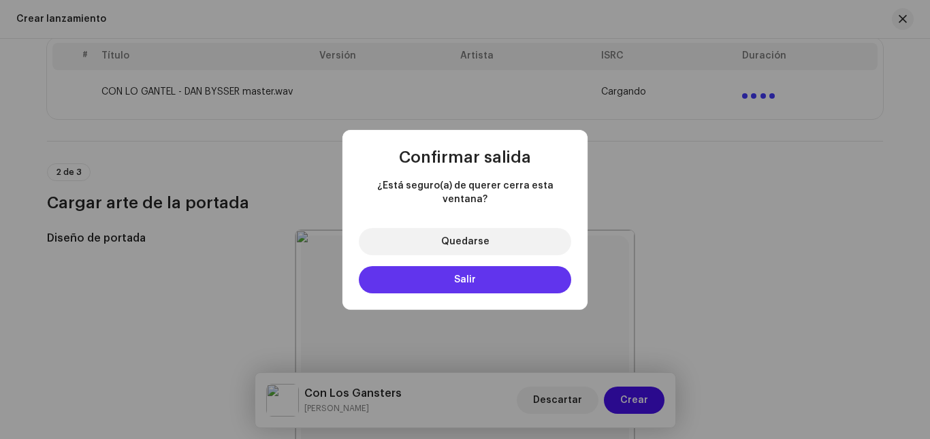
click at [490, 274] on button "Salir" at bounding box center [465, 279] width 212 height 27
